Goal: Browse casually

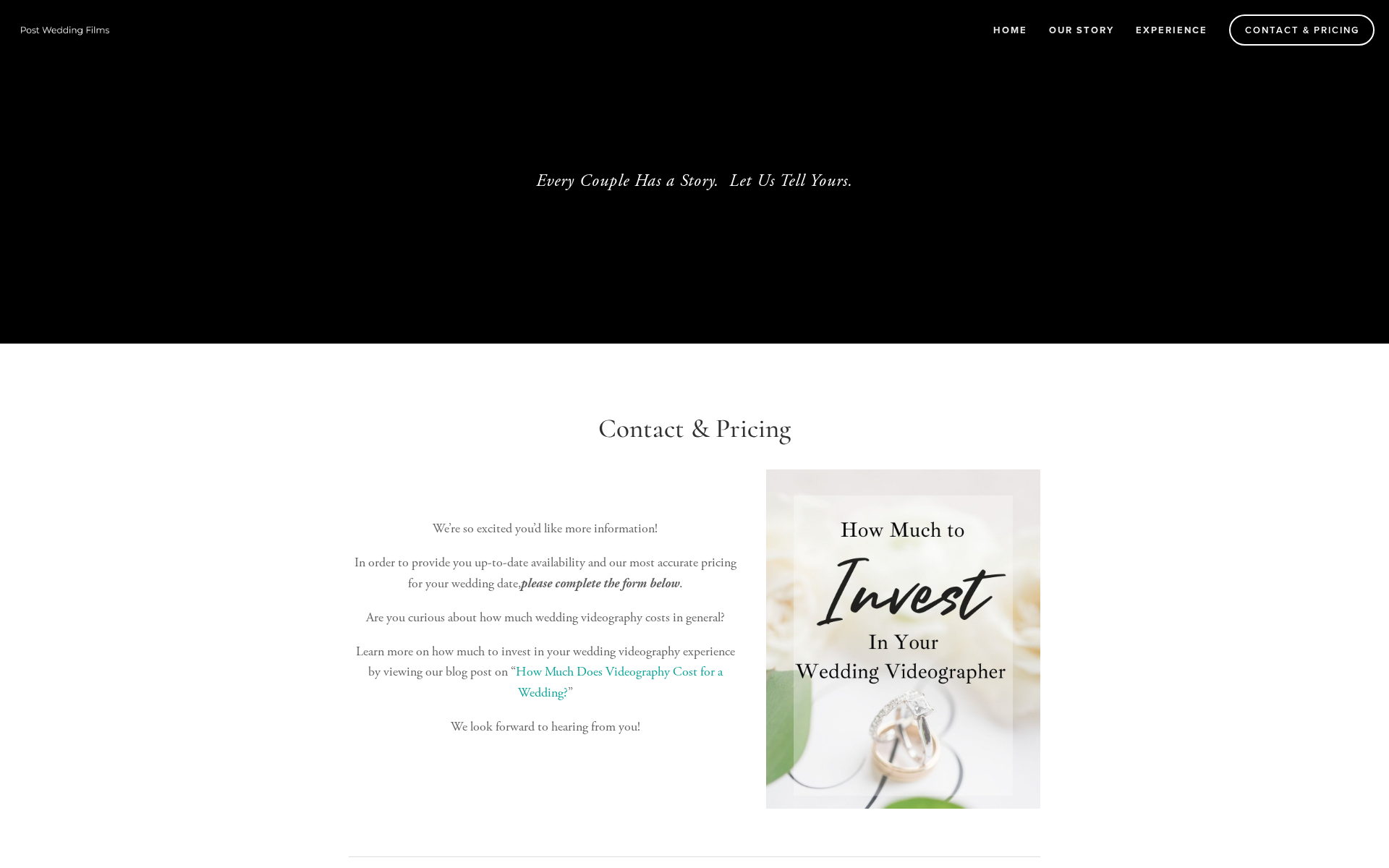
select select "Choose an answer"
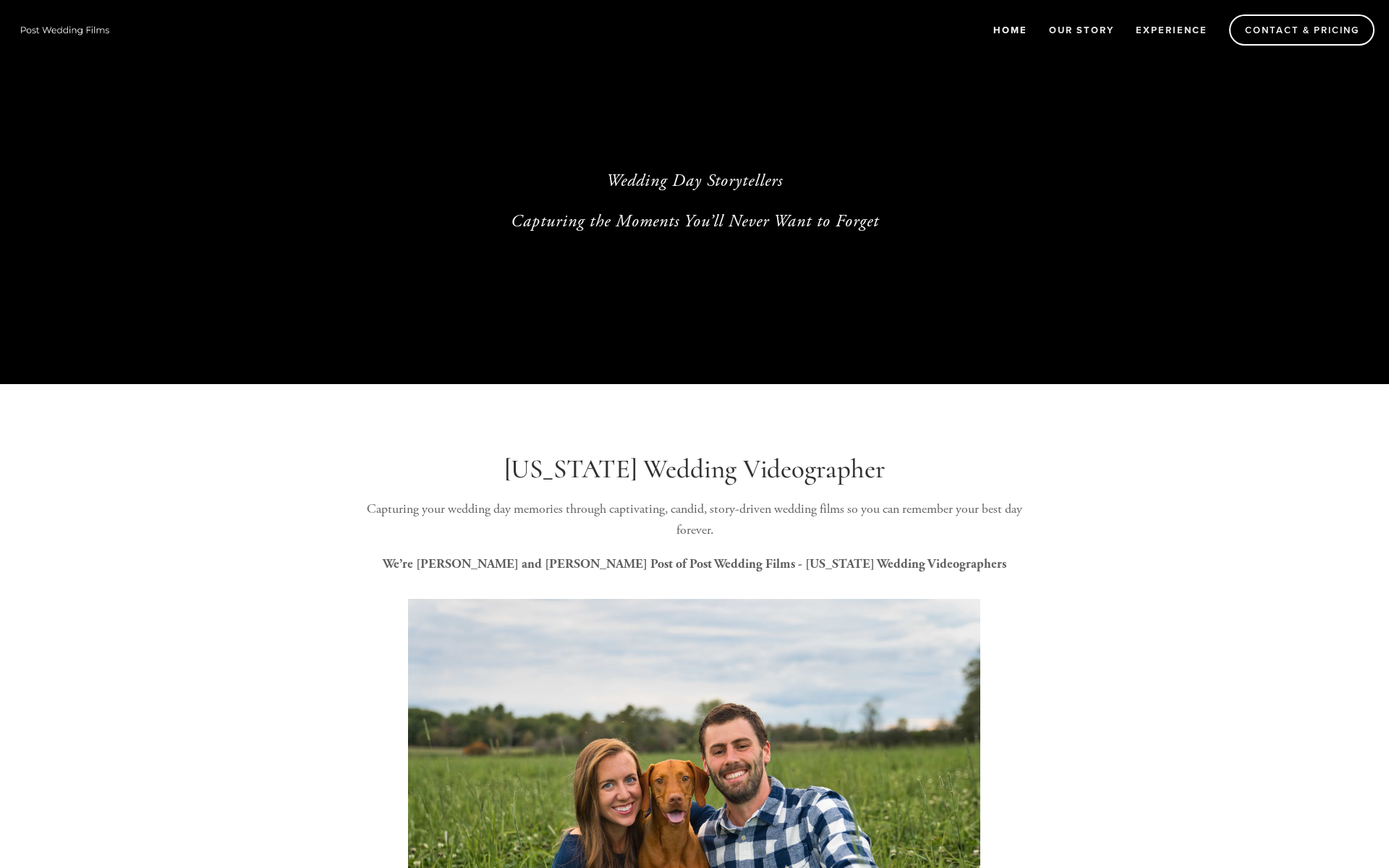
select select "Choose an answer"
